Goal: Find specific page/section: Find specific page/section

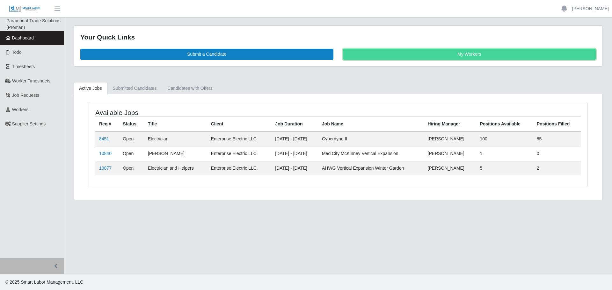
click at [385, 53] on link "My Workers" at bounding box center [469, 54] width 253 height 11
click at [505, 56] on link "My Workers" at bounding box center [469, 54] width 253 height 11
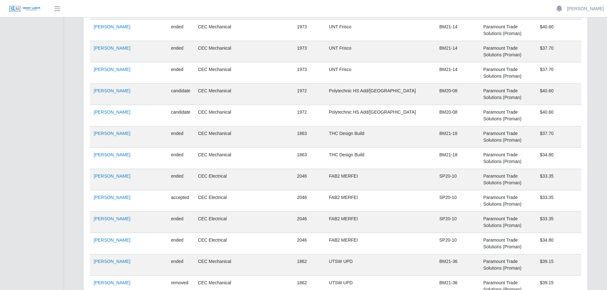
scroll to position [13611, 0]
